Goal: Navigation & Orientation: Go to known website

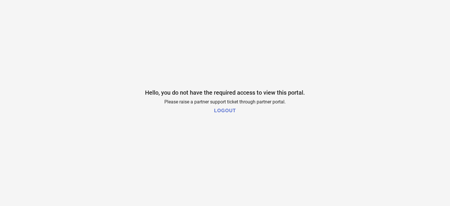
click at [221, 111] on h1 "LOGOUT" at bounding box center [225, 110] width 22 height 5
